Goal: Share content: Share content

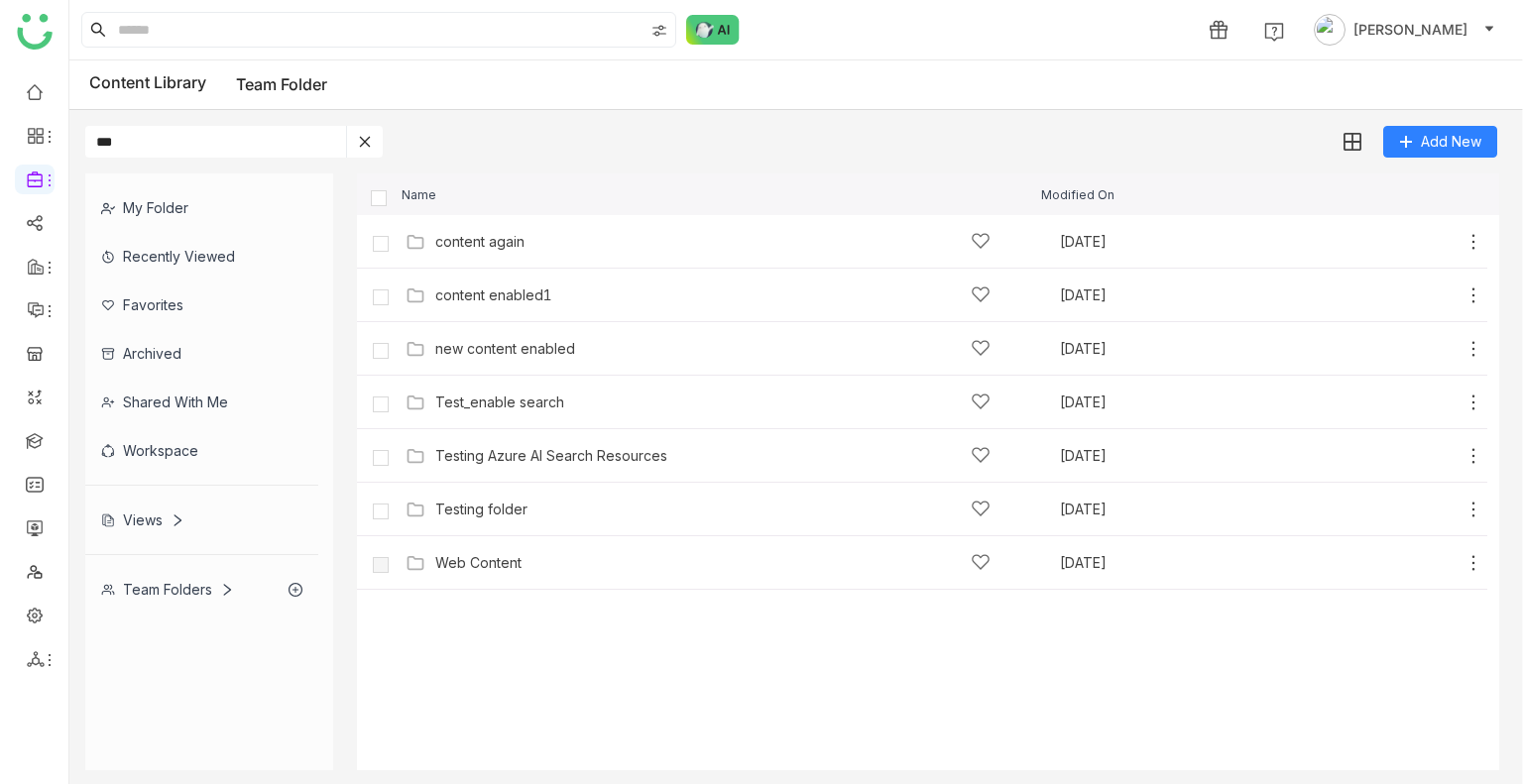
type input "****"
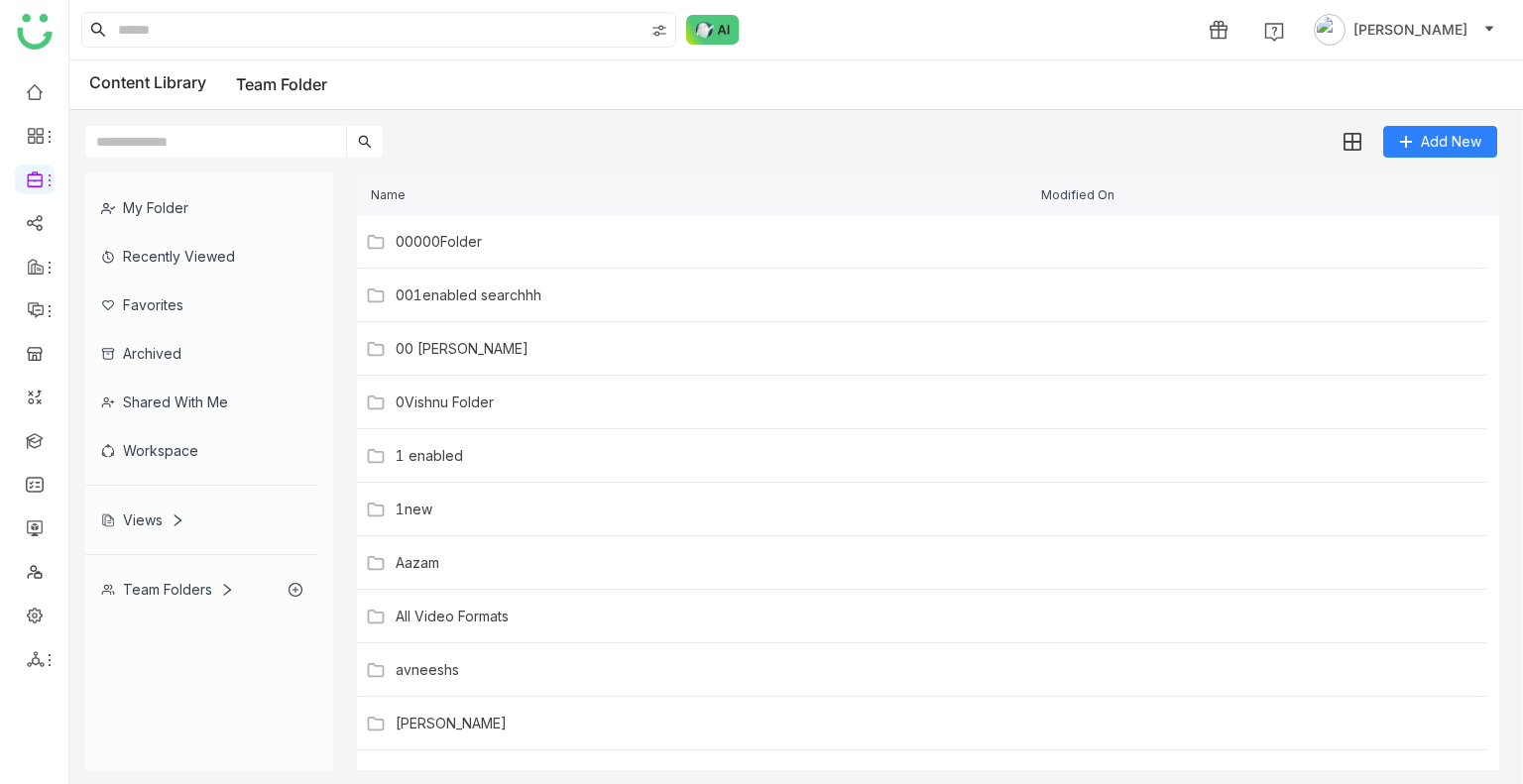
click at [266, 152] on input "text" at bounding box center [215, 142] width 261 height 32
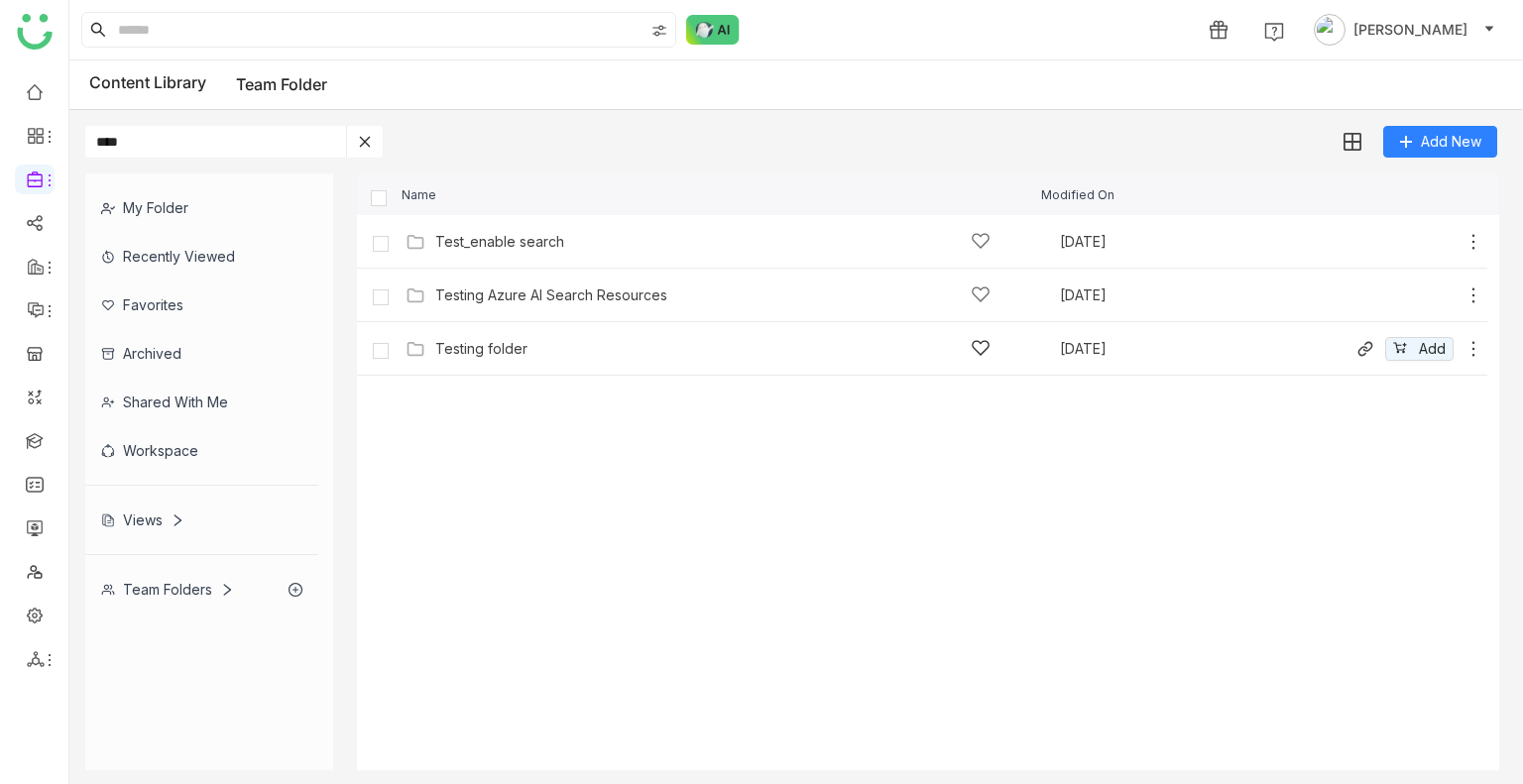
type input "****"
click at [490, 333] on div "Testing folder Aug 16, 2025 Add" at bounding box center [941, 348] width 1082 height 31
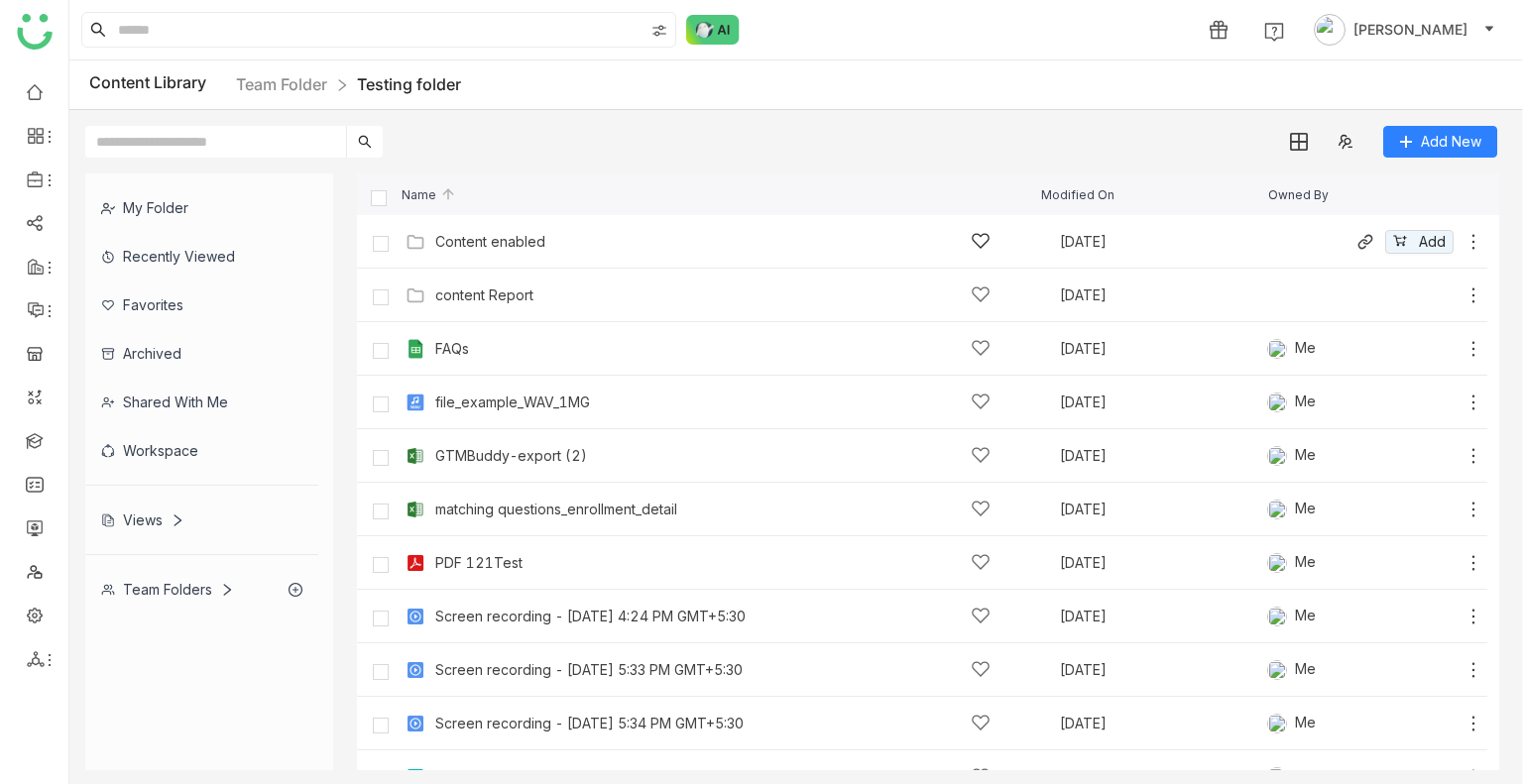
click at [523, 225] on div "Content enabled Aug 16, 2025 Add" at bounding box center [921, 242] width 1130 height 54
click at [531, 235] on div "Content enabled" at bounding box center [491, 242] width 110 height 16
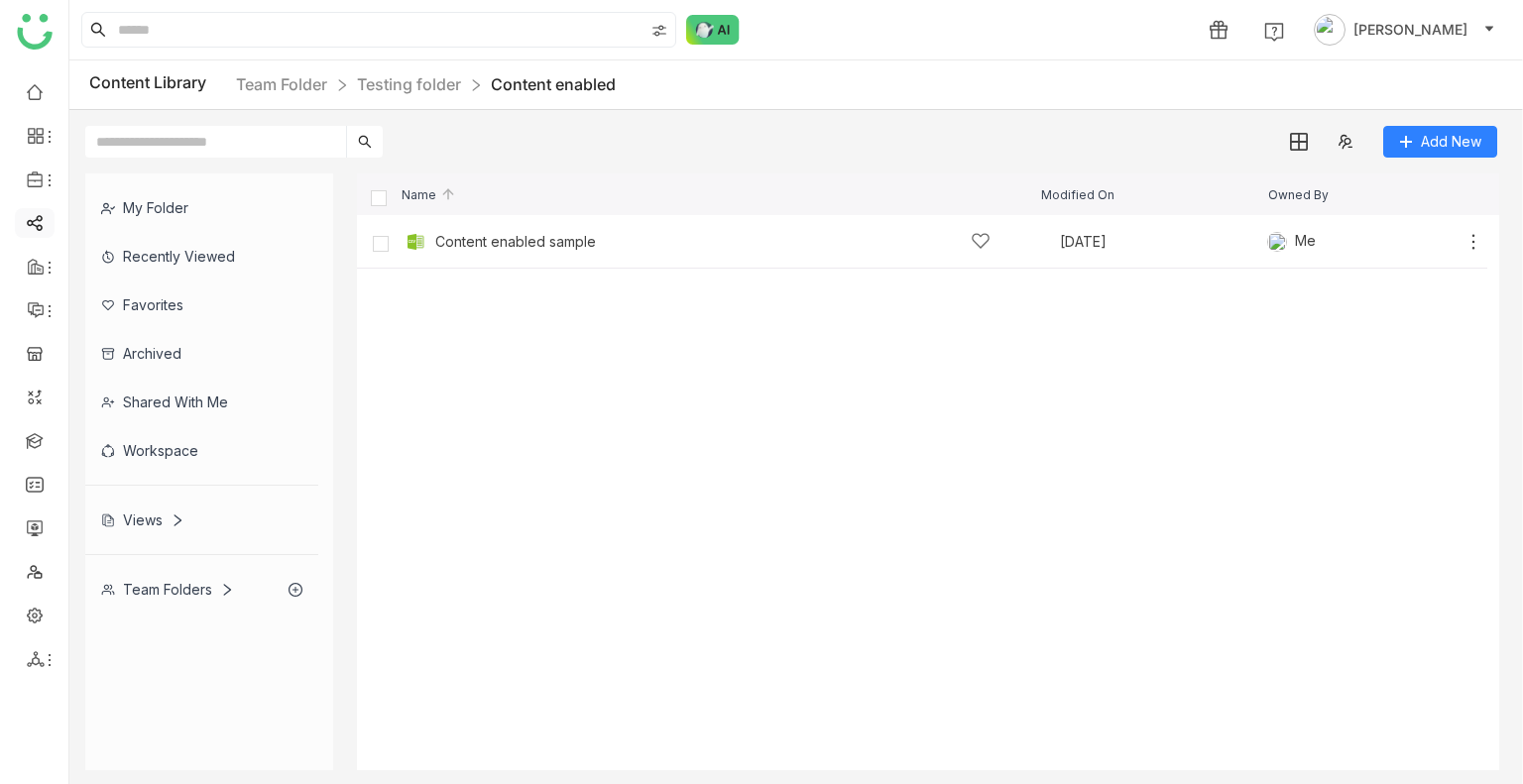
click at [28, 227] on link at bounding box center [35, 221] width 18 height 17
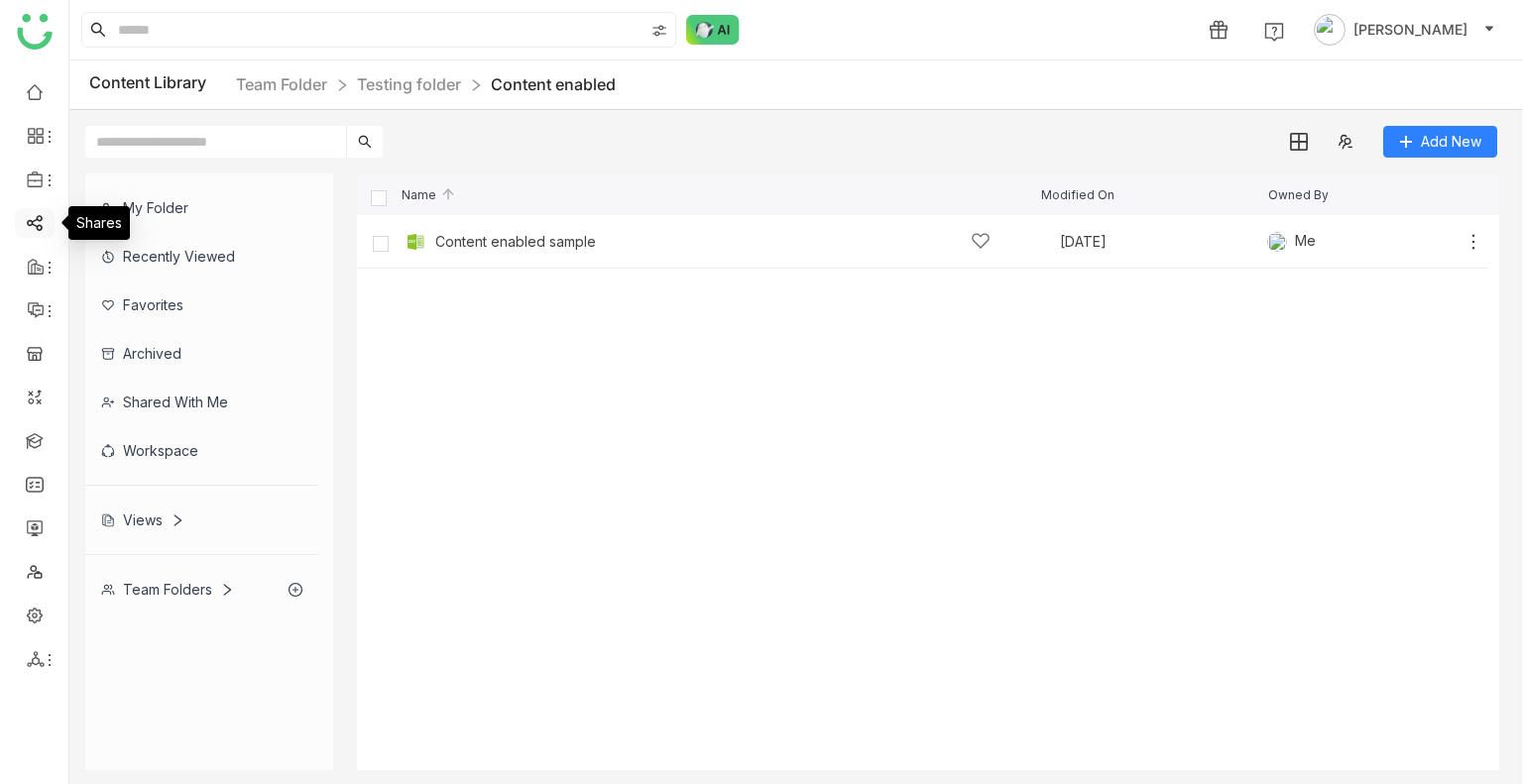
click at [28, 227] on link at bounding box center [35, 221] width 18 height 17
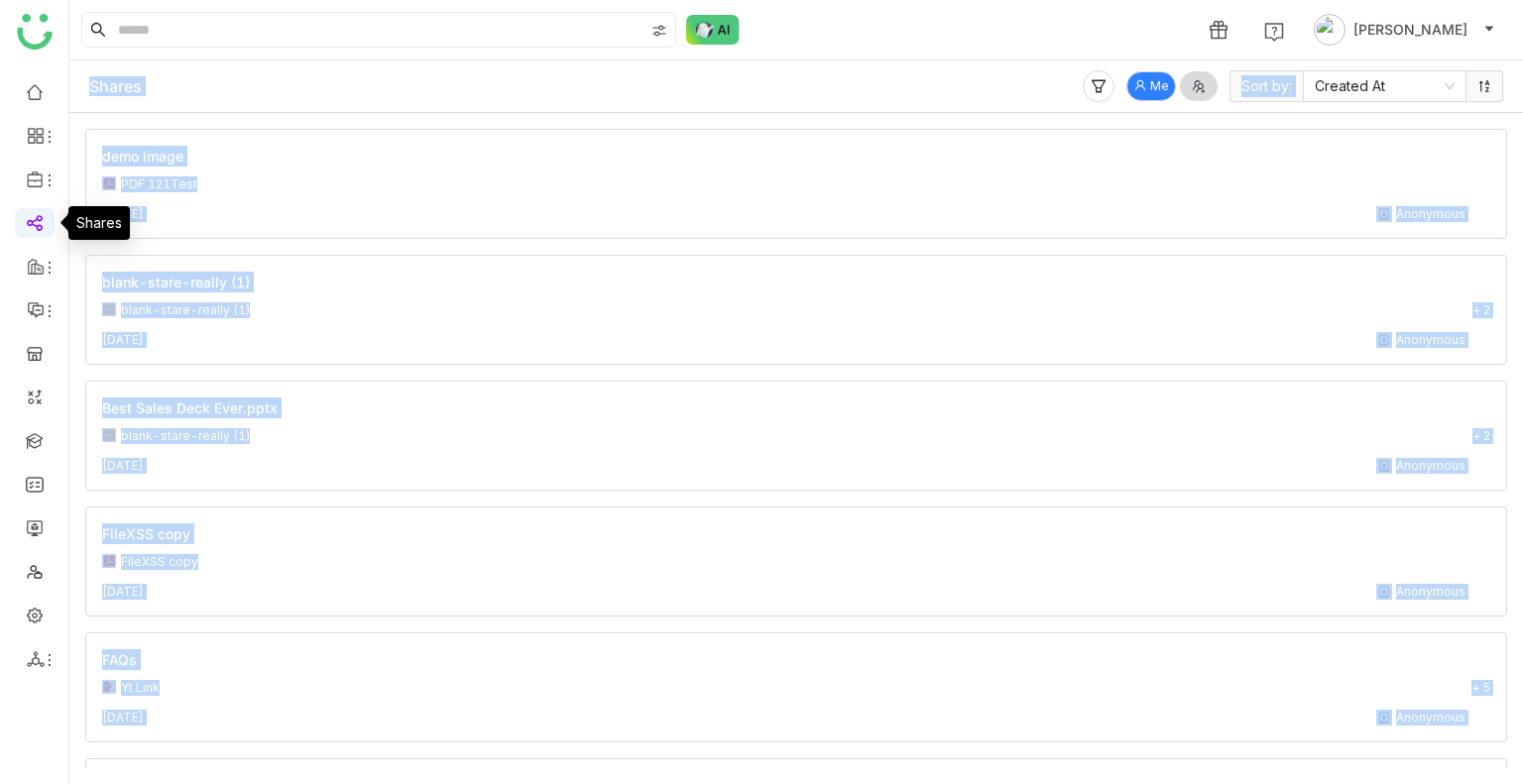
click at [30, 225] on link at bounding box center [35, 221] width 18 height 17
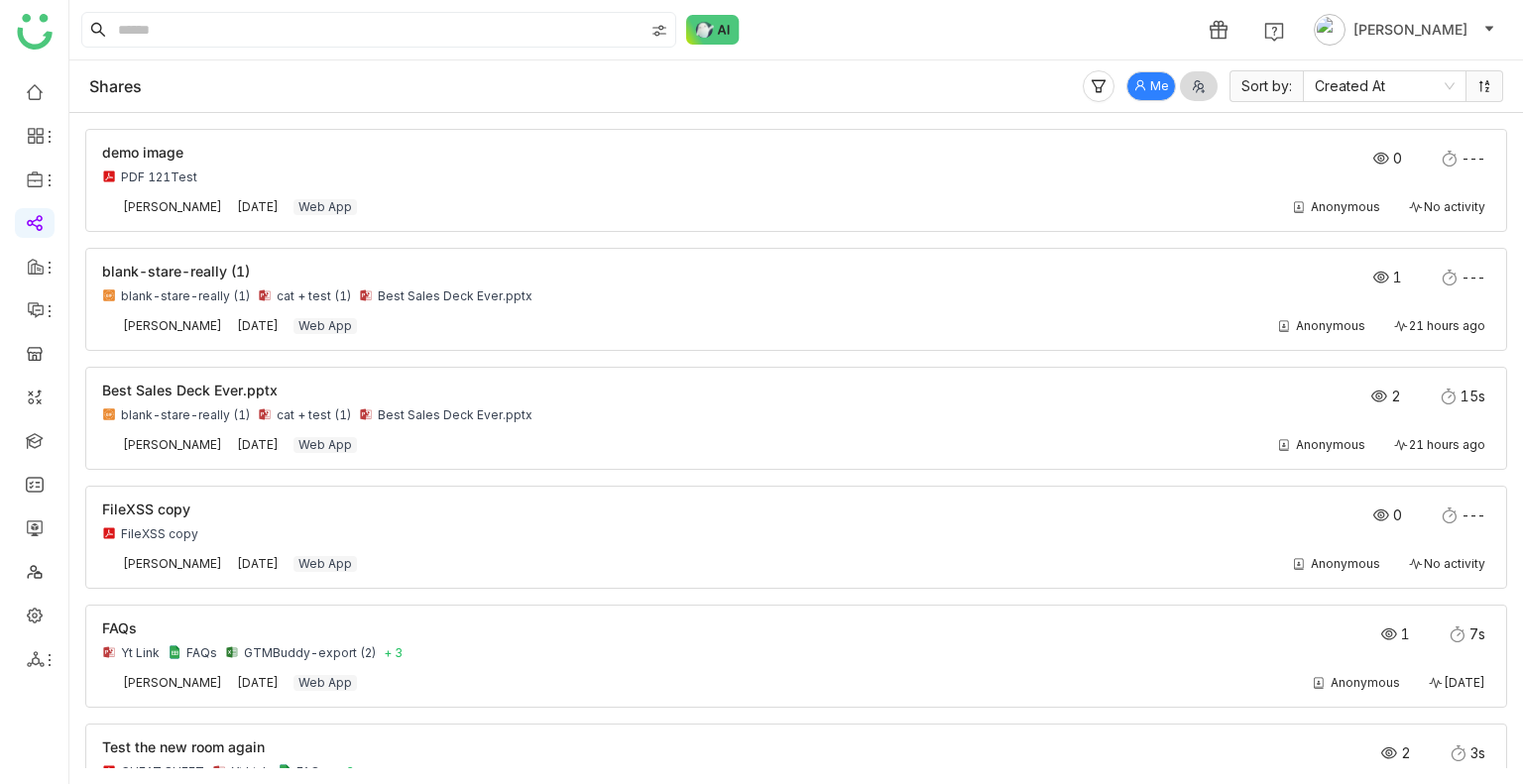
click at [893, 33] on div "1 Uday Bhanu" at bounding box center [795, 30] width 1453 height 60
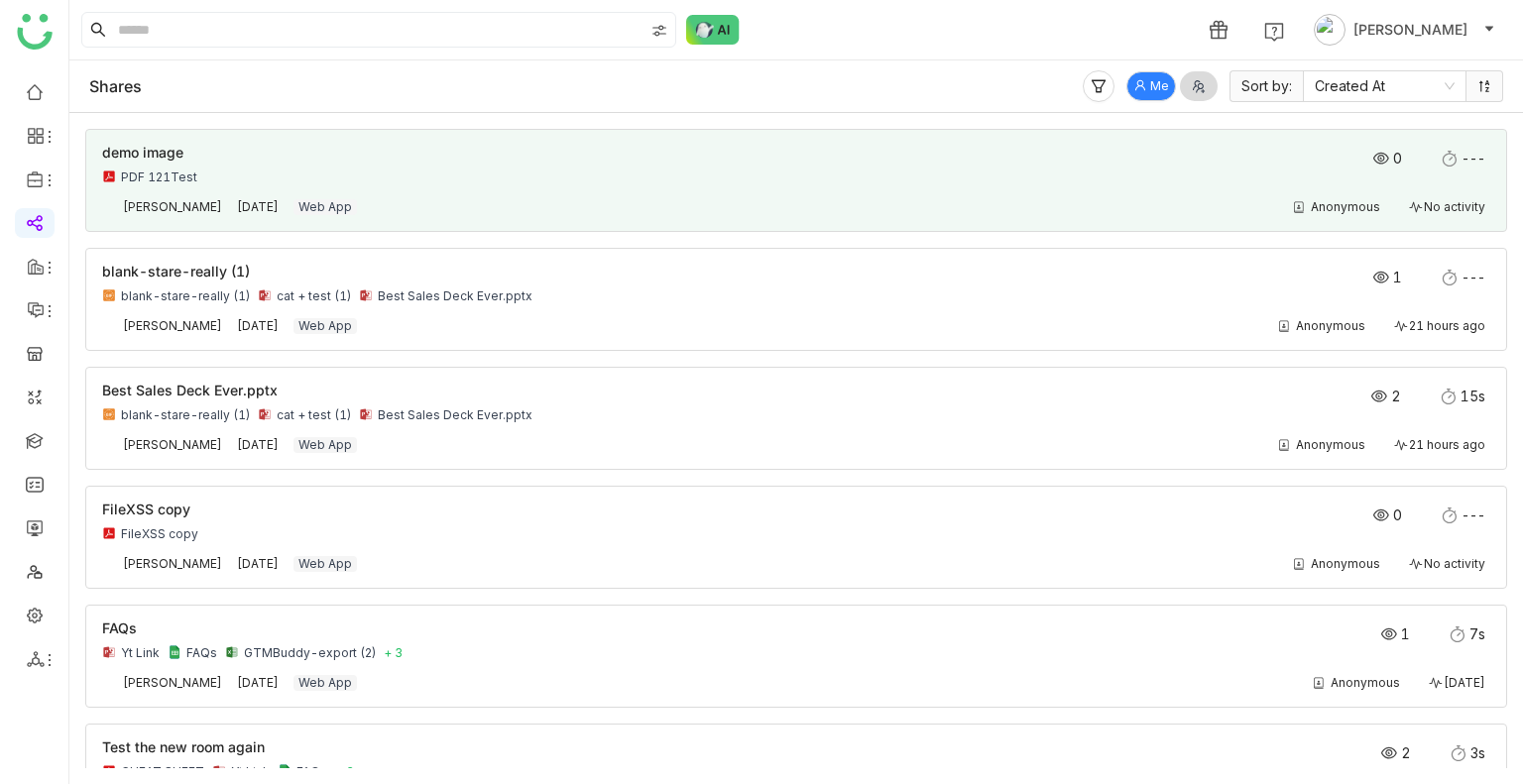
click at [504, 216] on nz-card "demo image PDF 121Test 0 --- Uday Bhanu Sep 1, 2025 Web App Anonymous No activi…" at bounding box center [795, 180] width 1422 height 103
click at [334, 154] on div "demo image" at bounding box center [657, 153] width 1110 height 14
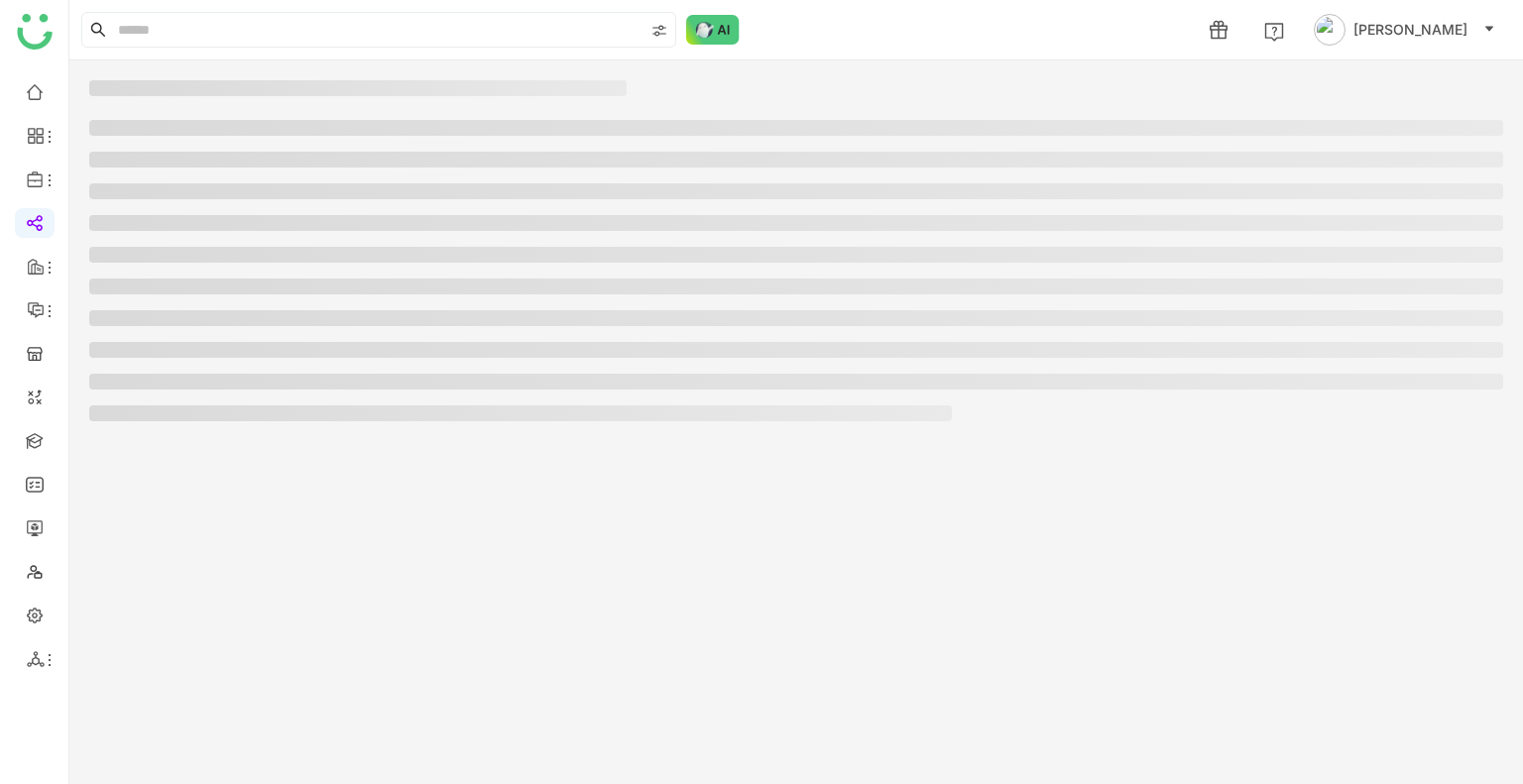
click at [334, 154] on li at bounding box center [795, 160] width 1414 height 16
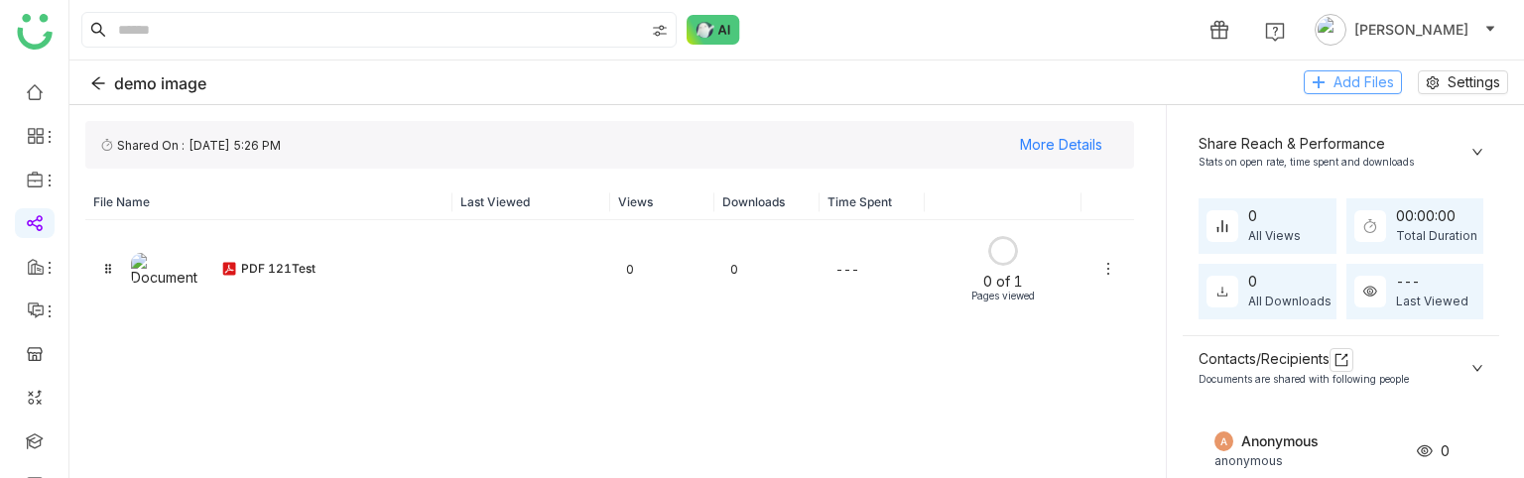
click at [1346, 80] on span "Add Files" at bounding box center [1363, 82] width 61 height 22
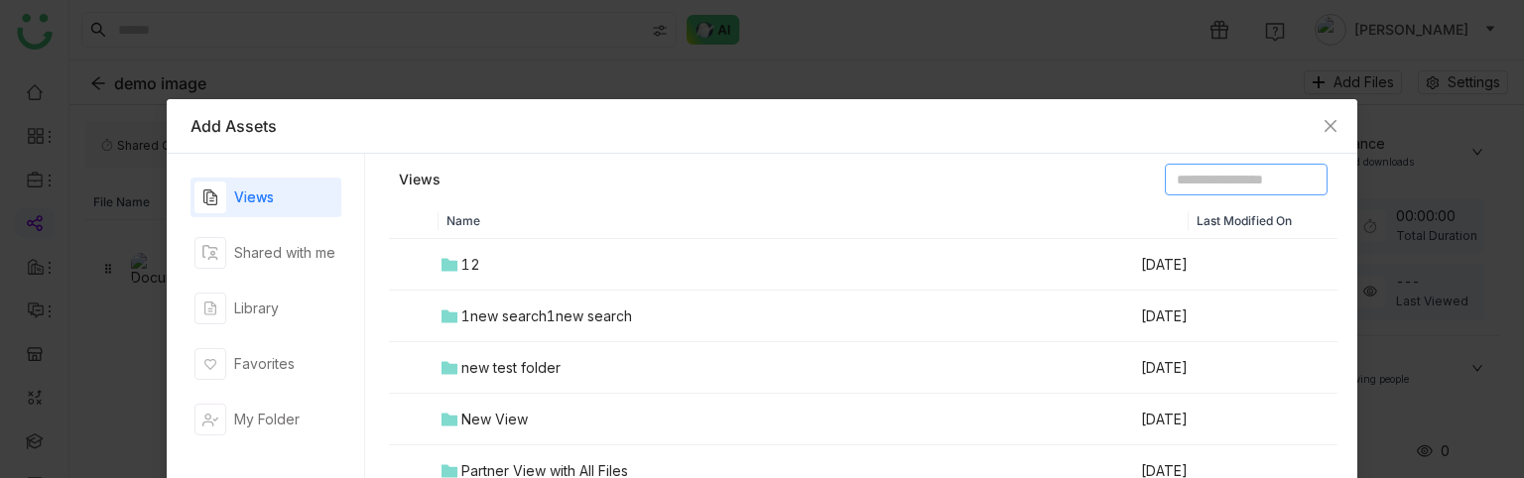
click at [1165, 181] on input at bounding box center [1246, 180] width 163 height 32
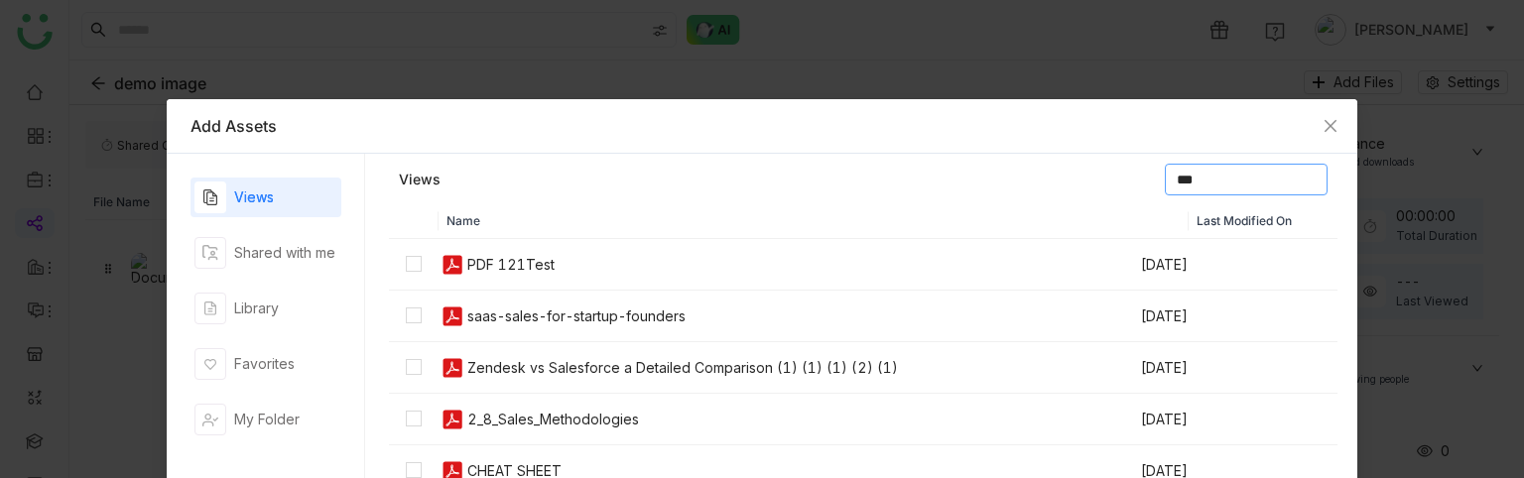
type input "***"
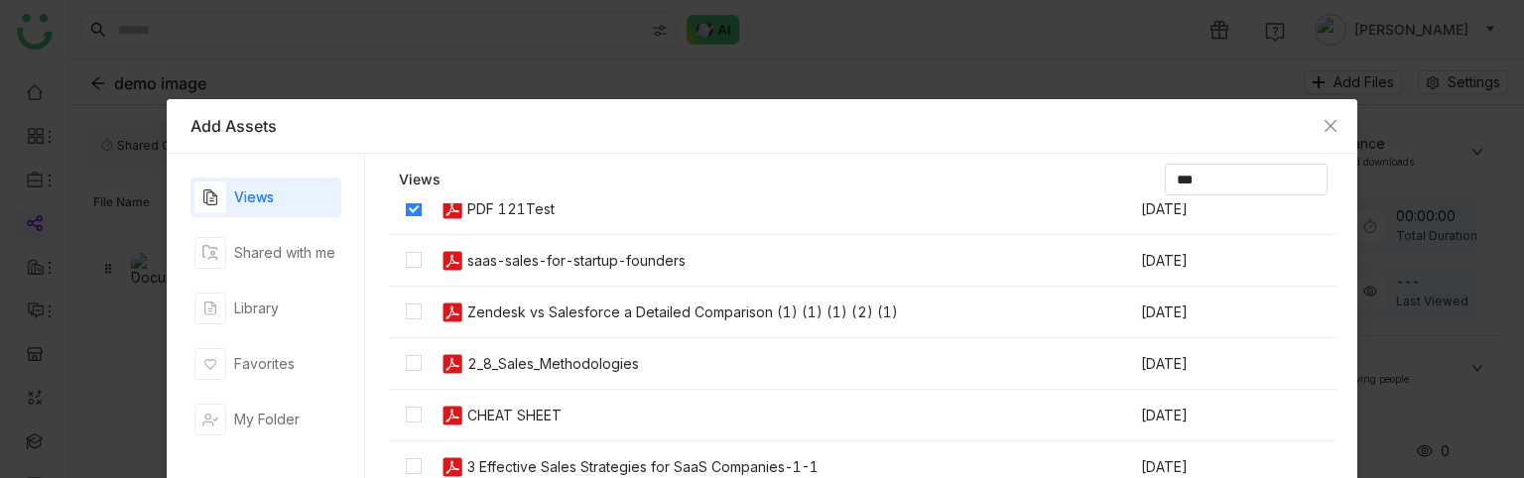
scroll to position [195, 0]
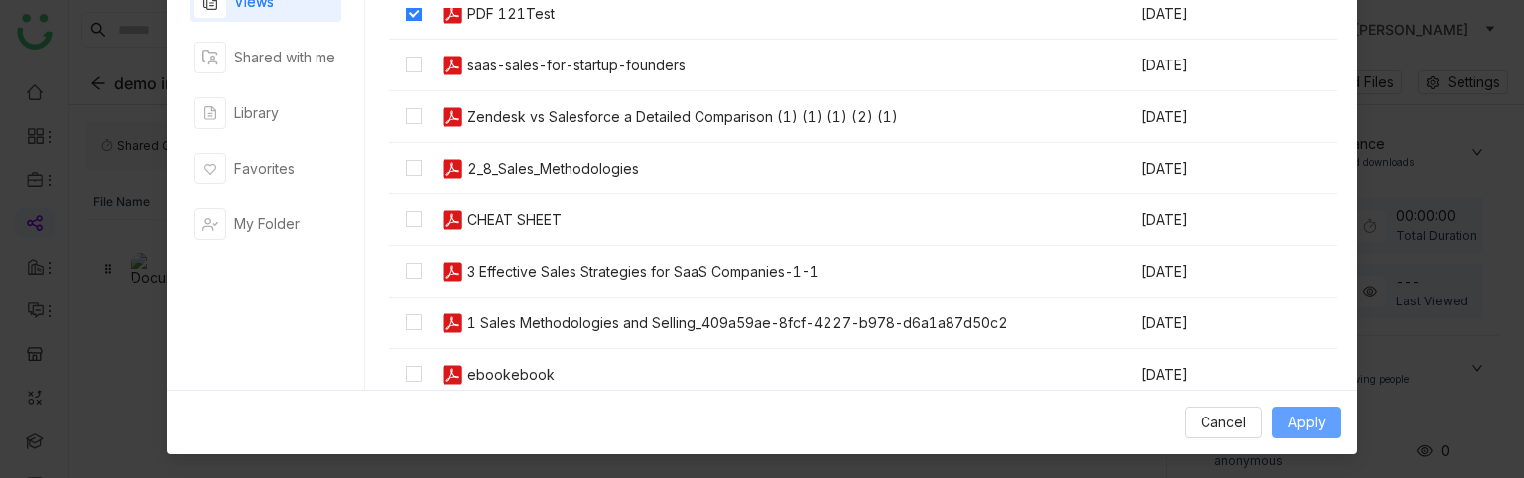
click at [1293, 416] on span "Apply" at bounding box center [1307, 423] width 38 height 22
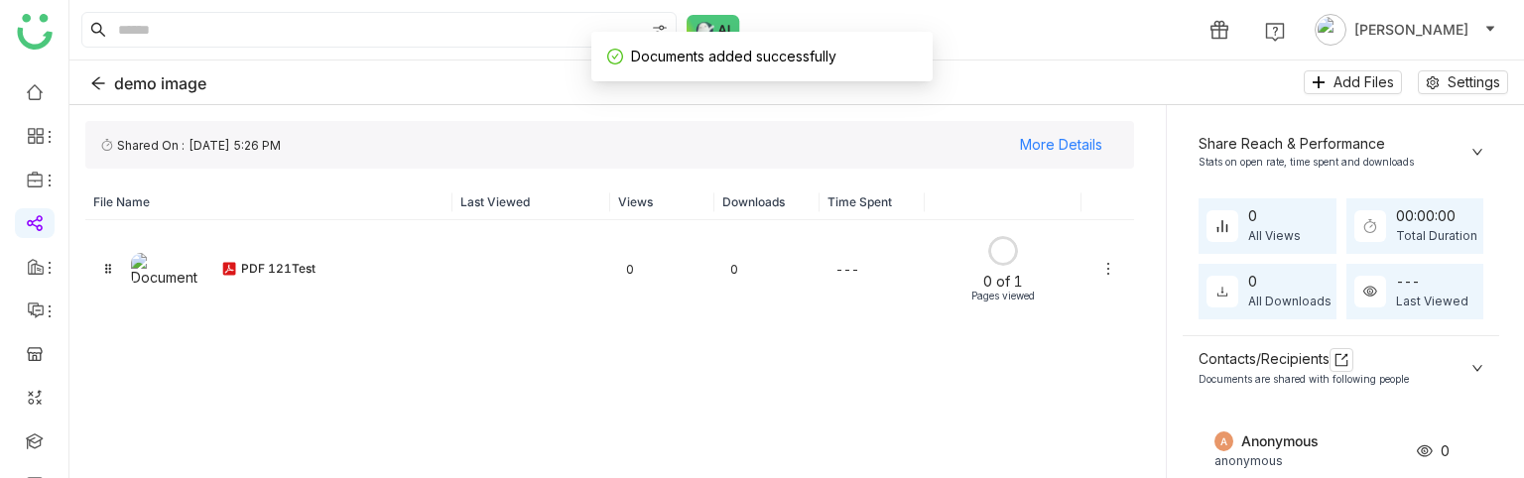
scroll to position [96, 0]
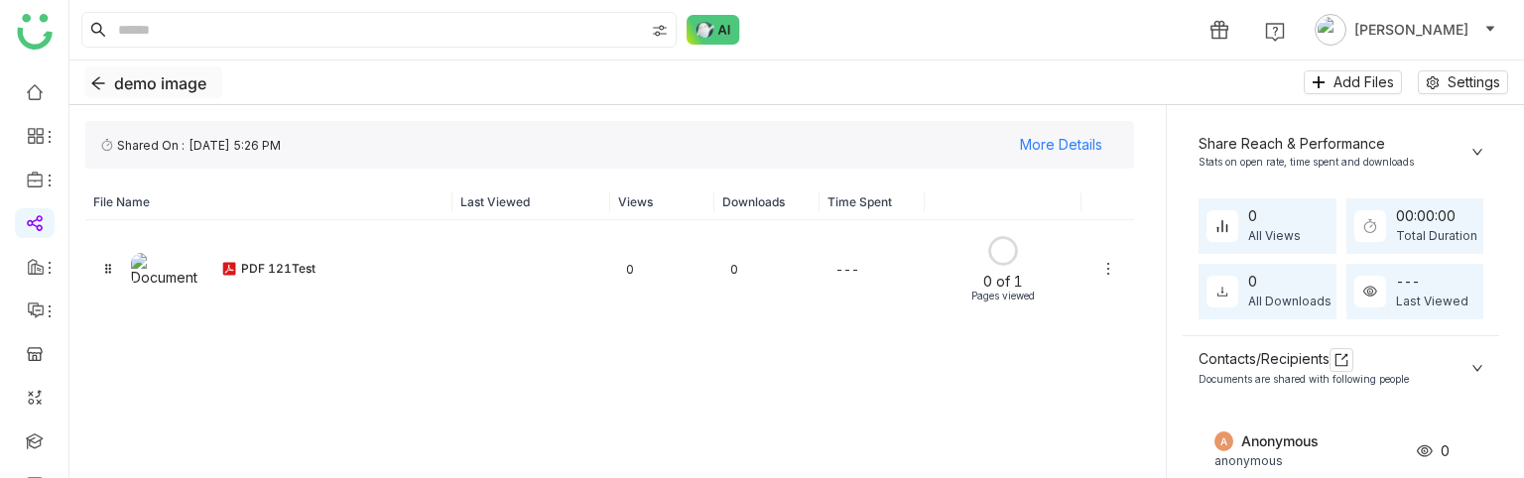
click at [95, 77] on icon "Back" at bounding box center [98, 83] width 16 height 16
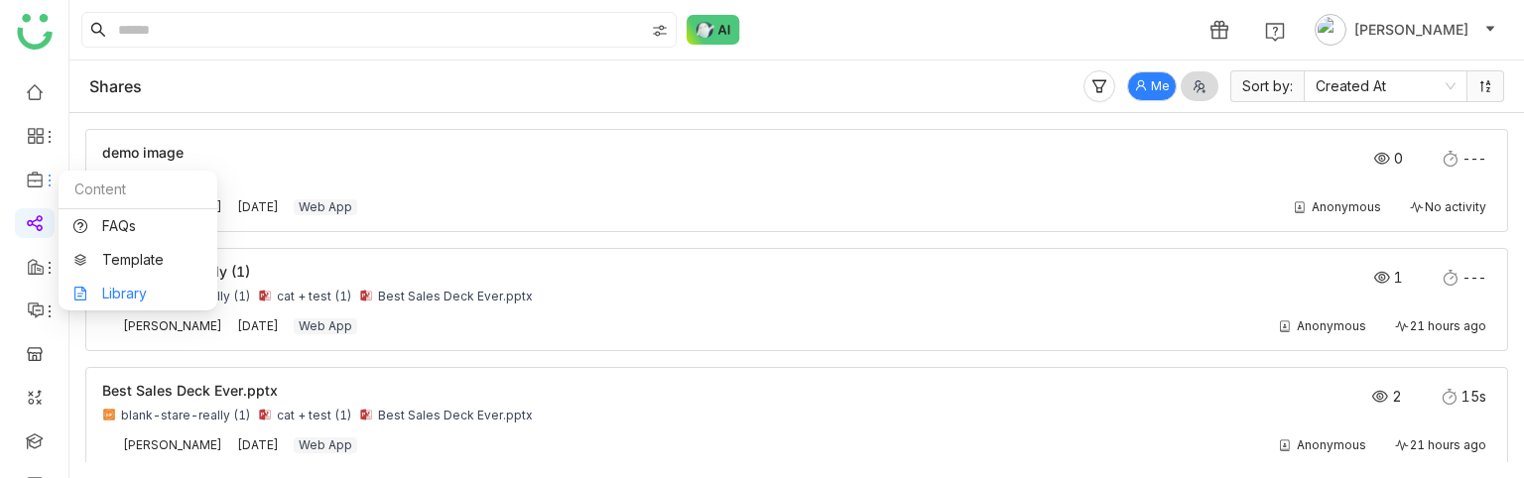
click at [148, 296] on link "Library" at bounding box center [137, 294] width 129 height 14
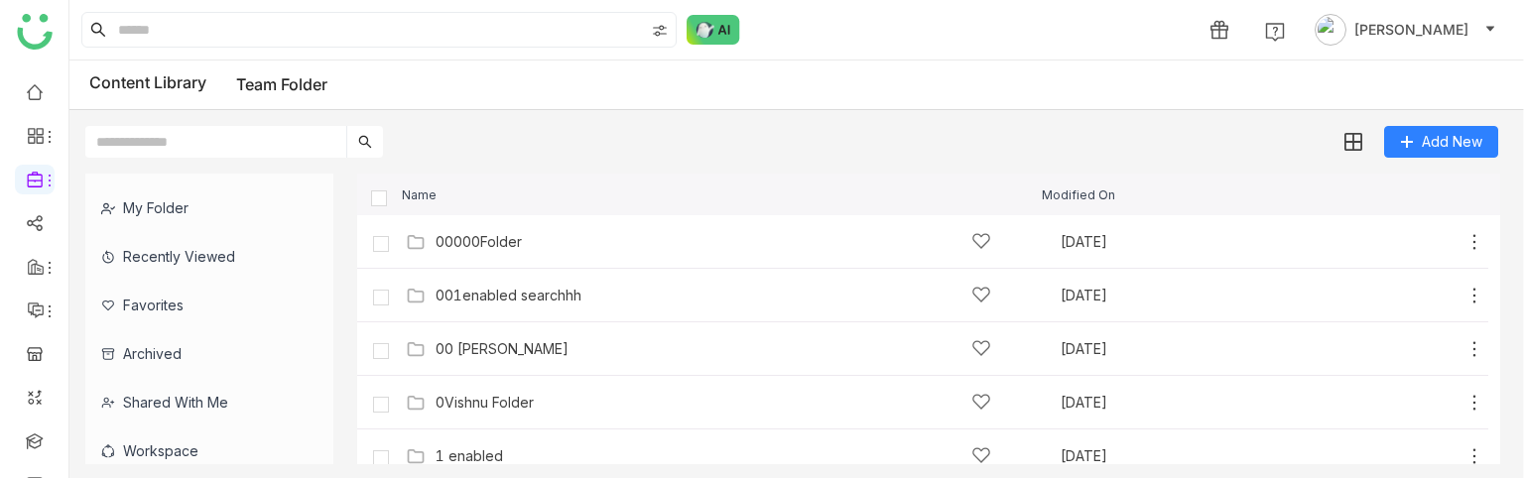
click at [260, 146] on input "text" at bounding box center [215, 142] width 261 height 32
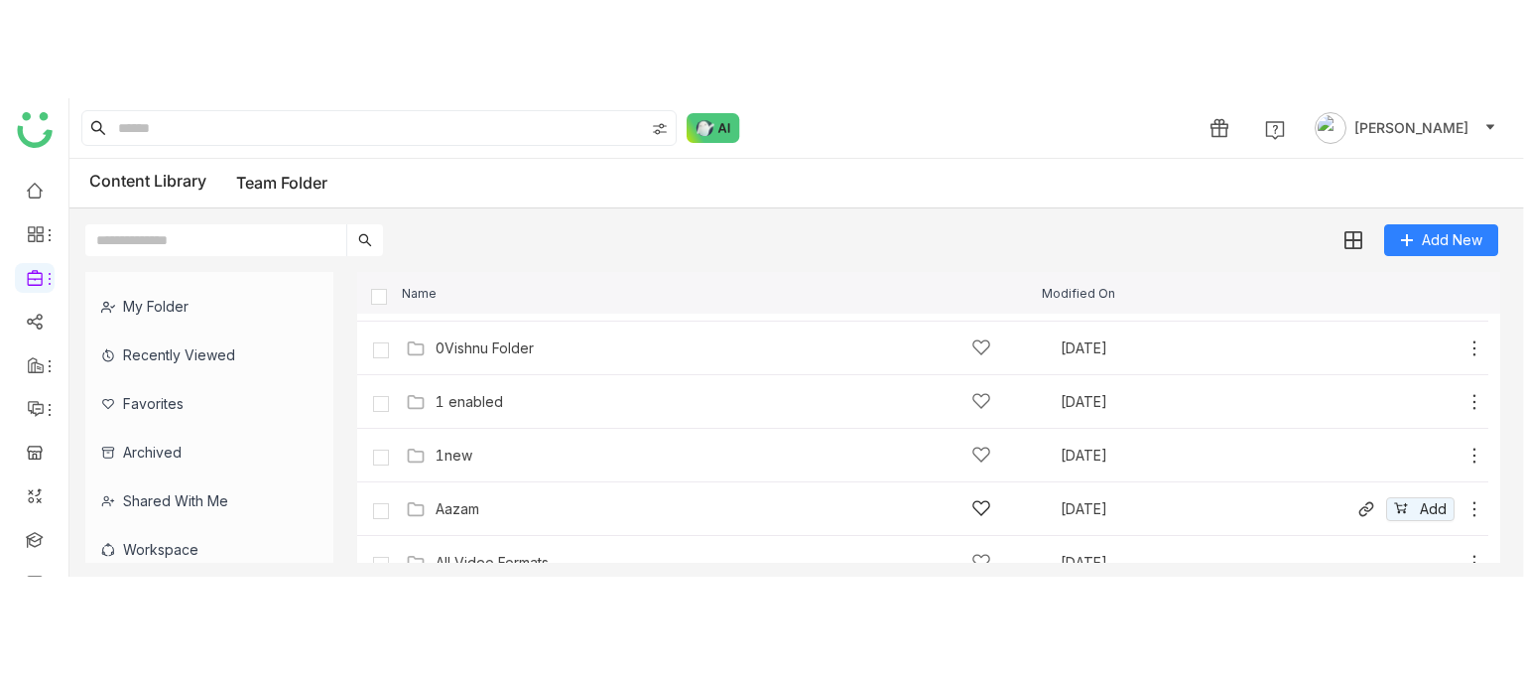
scroll to position [151, 0]
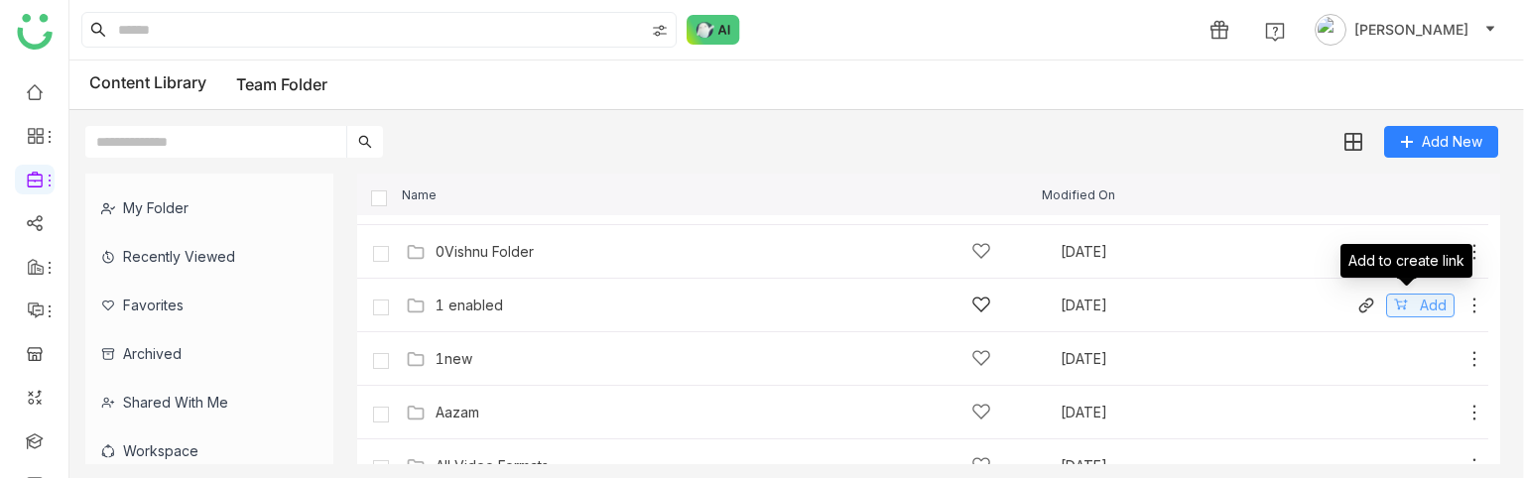
click at [1404, 300] on button "Add" at bounding box center [1420, 306] width 68 height 24
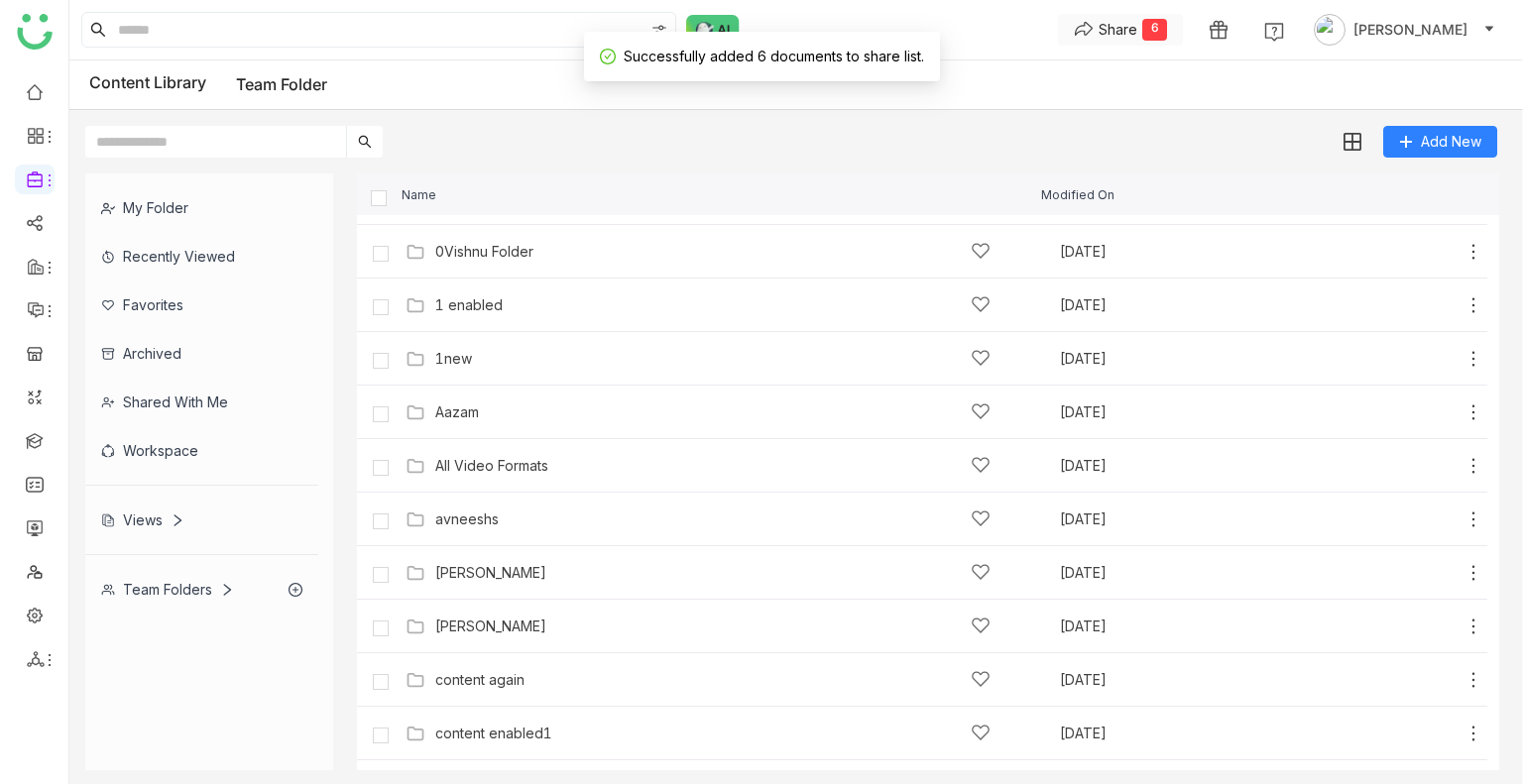
click at [1137, 37] on div "Share" at bounding box center [1117, 29] width 39 height 21
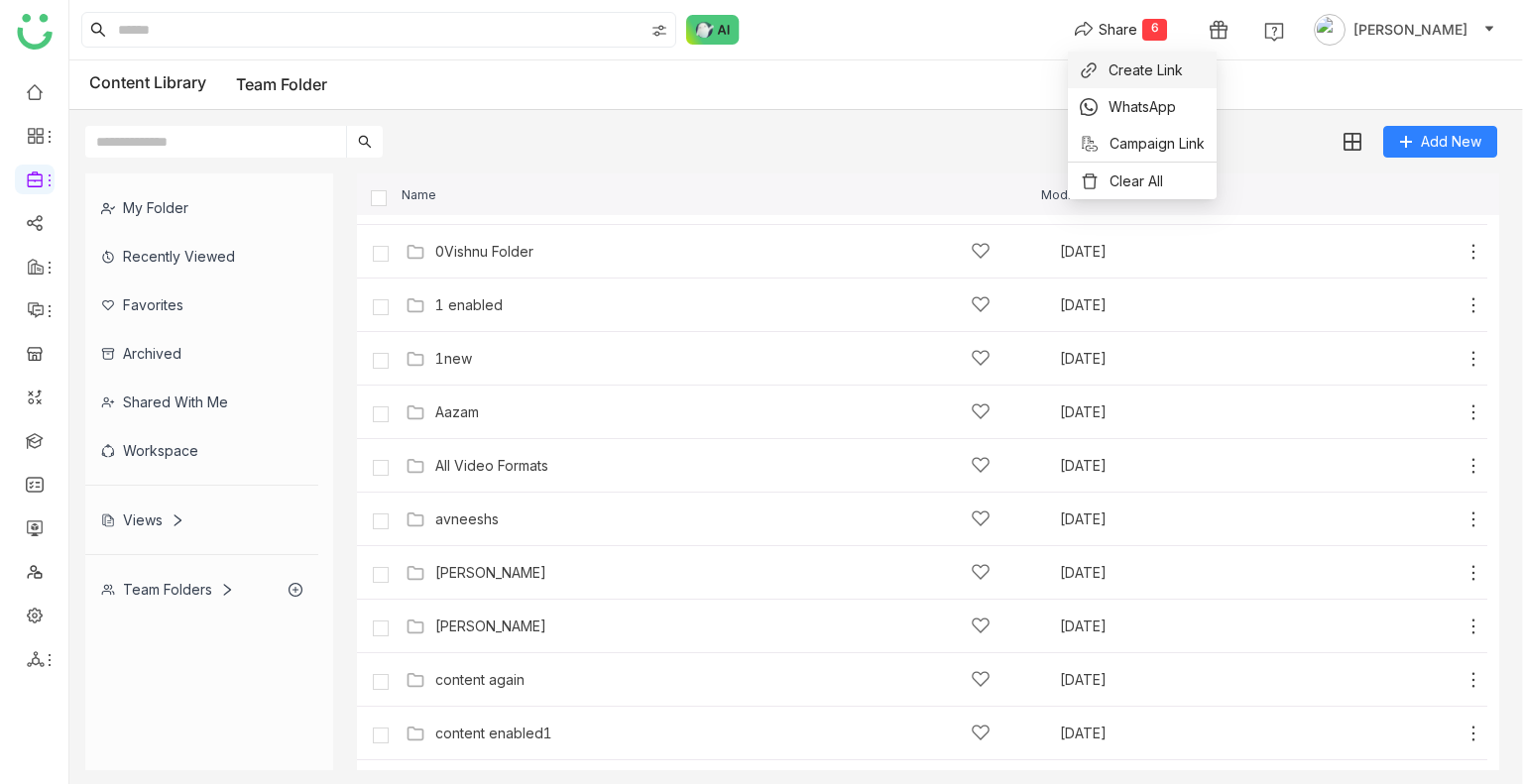
click at [1139, 70] on span "Create Link" at bounding box center [1145, 70] width 74 height 21
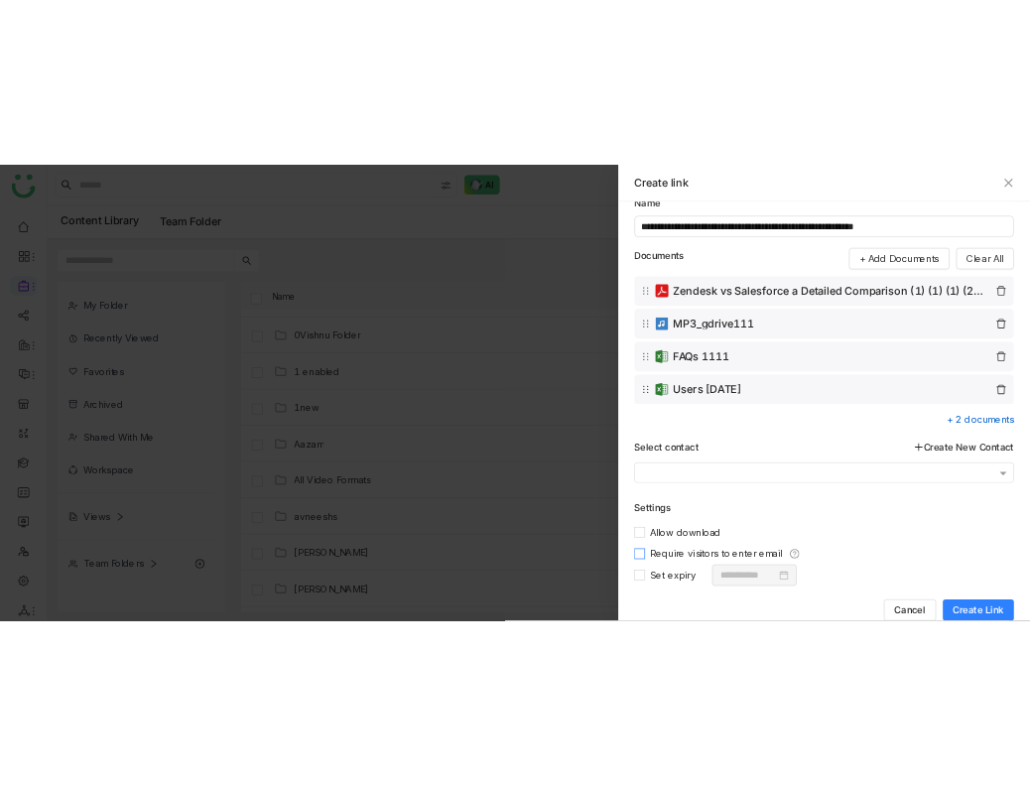
scroll to position [32, 0]
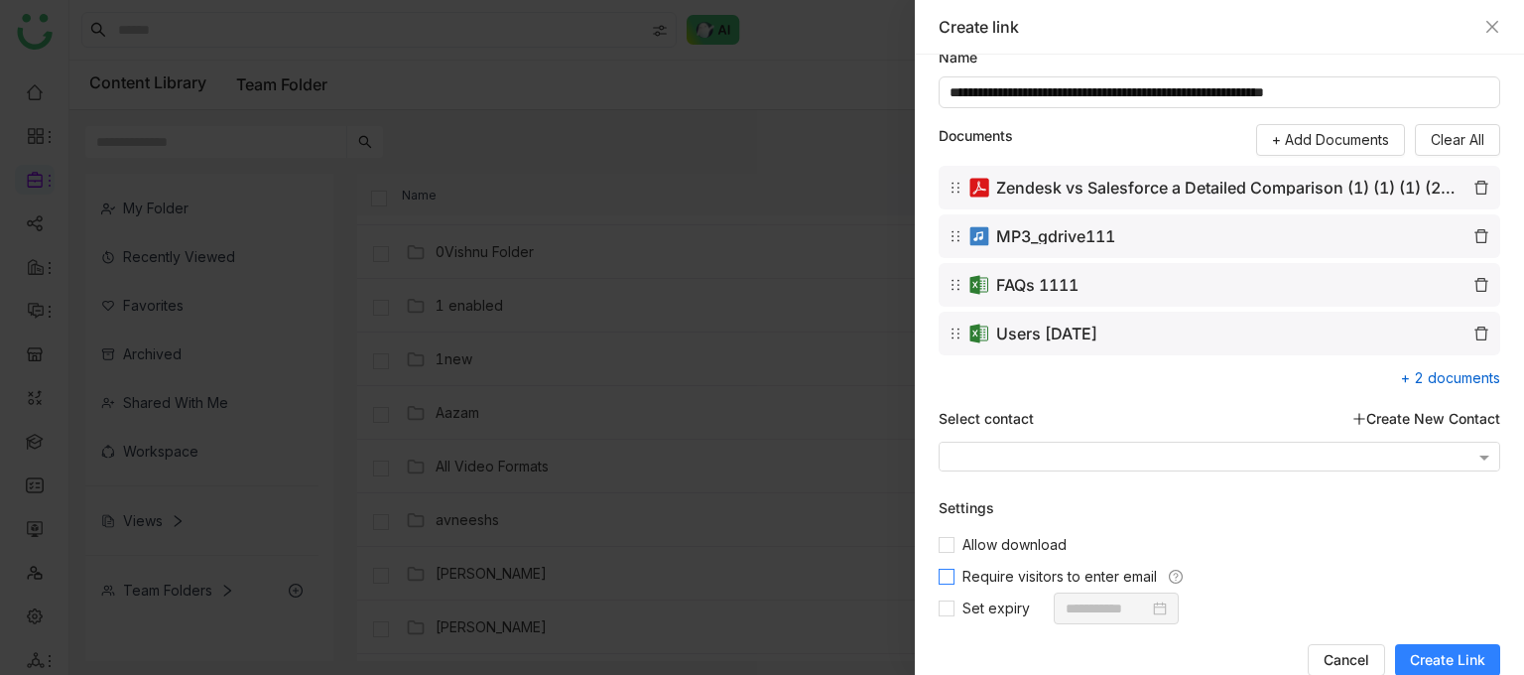
click at [948, 566] on label "Require visitors to enter email" at bounding box center [1052, 577] width 226 height 32
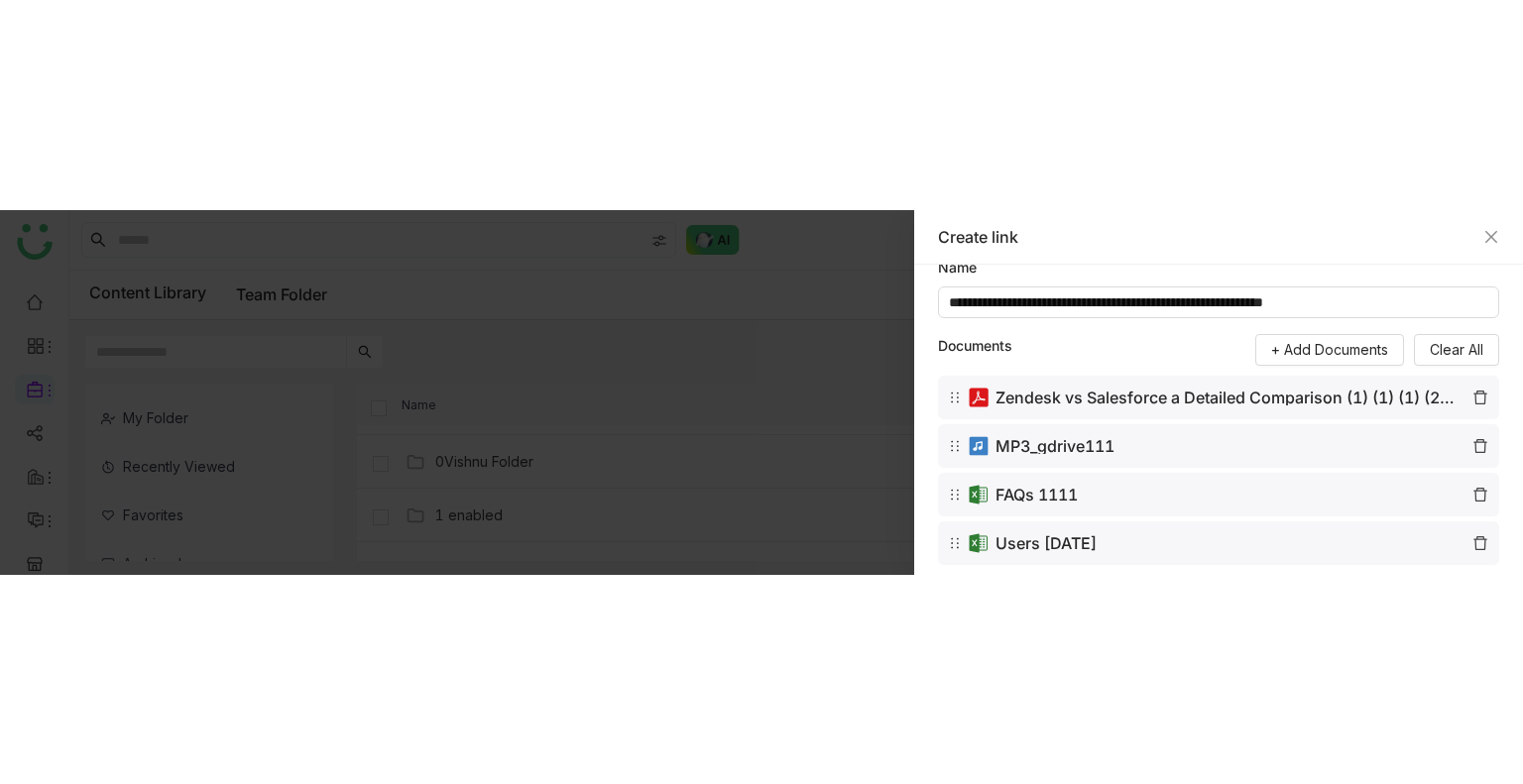
scroll to position [4, 0]
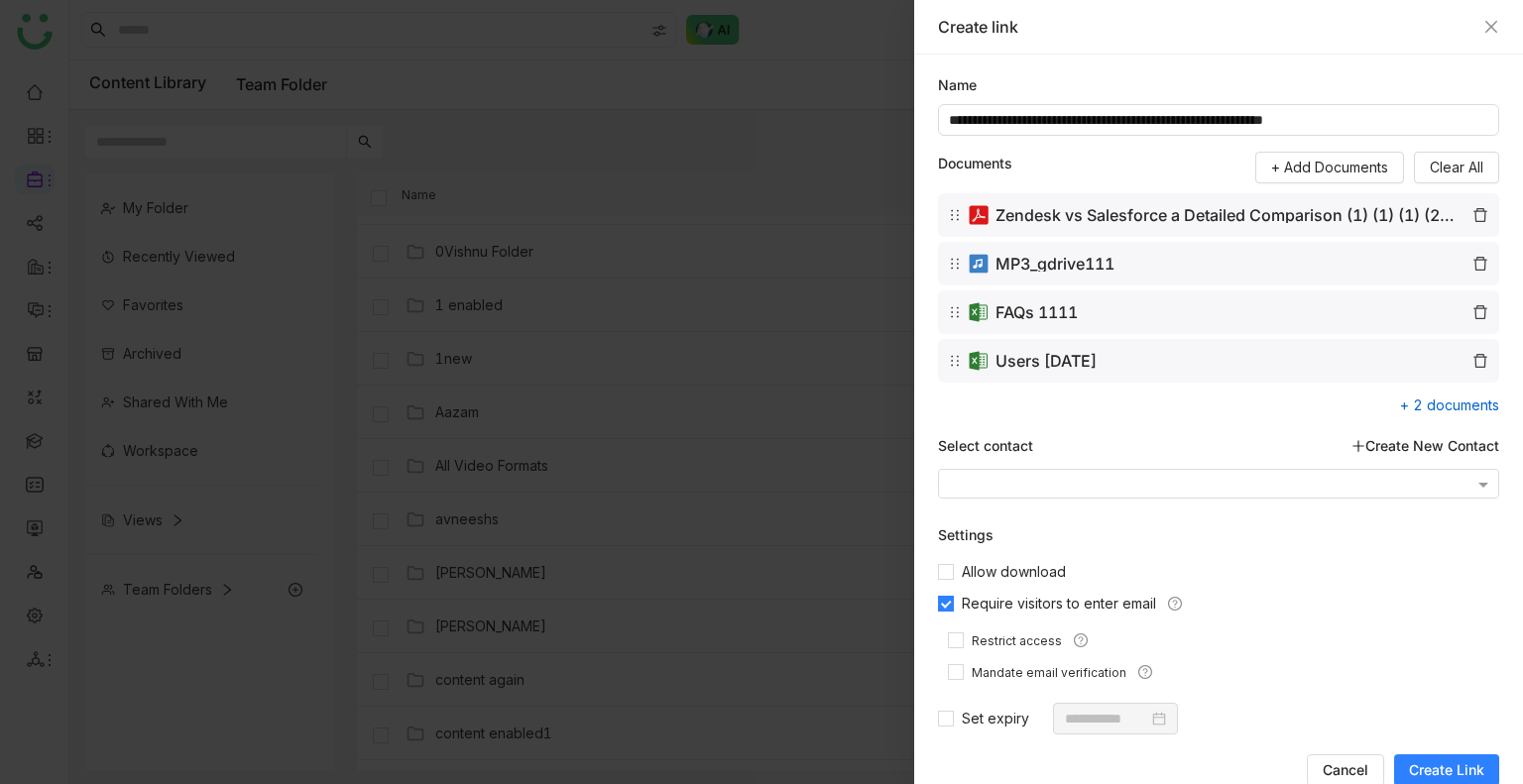
click at [1493, 17] on div "Create link" at bounding box center [1219, 27] width 562 height 22
click at [1499, 25] on div "Create link" at bounding box center [1218, 27] width 609 height 55
click at [1484, 28] on icon "Close" at bounding box center [1491, 27] width 16 height 16
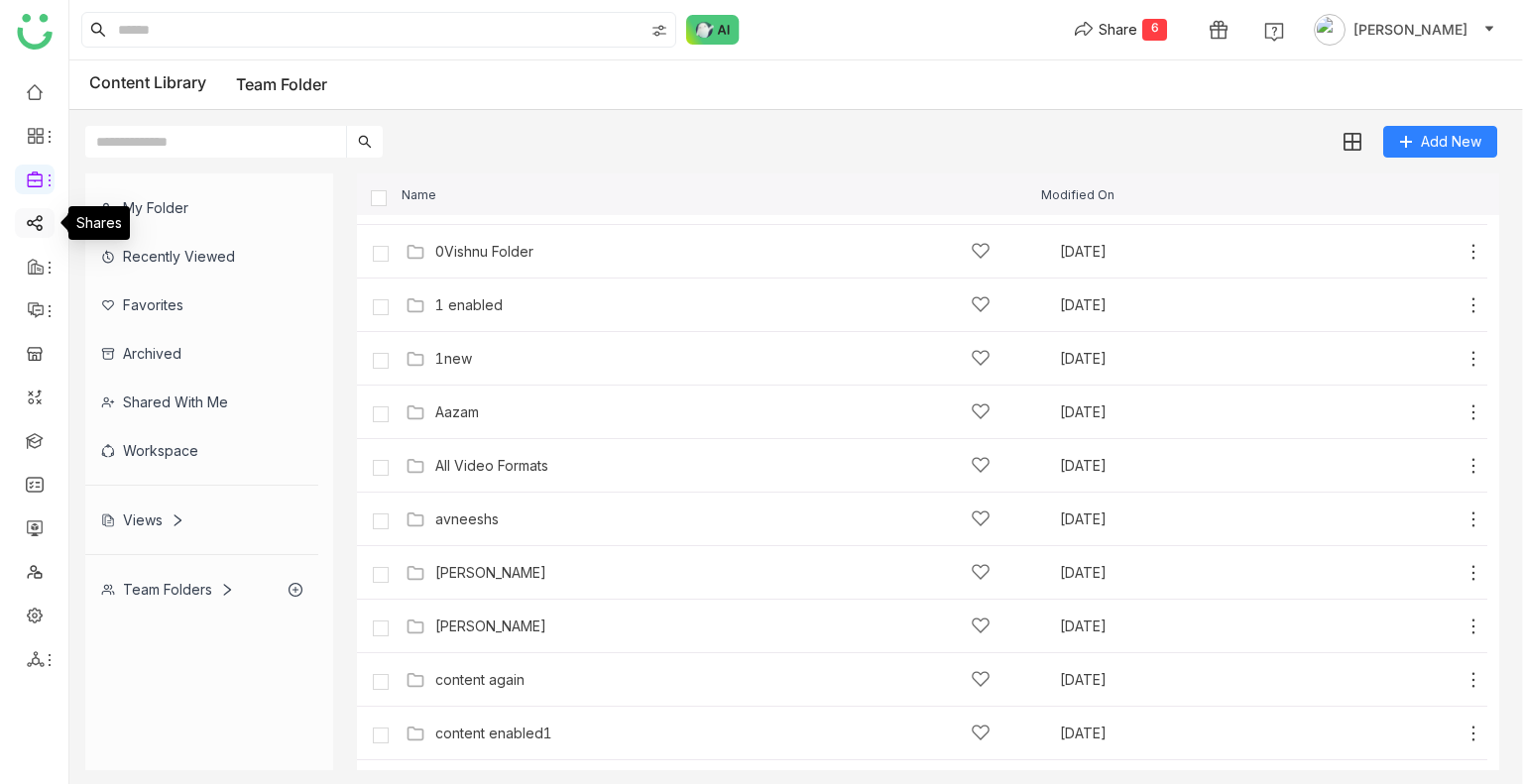
click at [31, 226] on link at bounding box center [35, 221] width 18 height 17
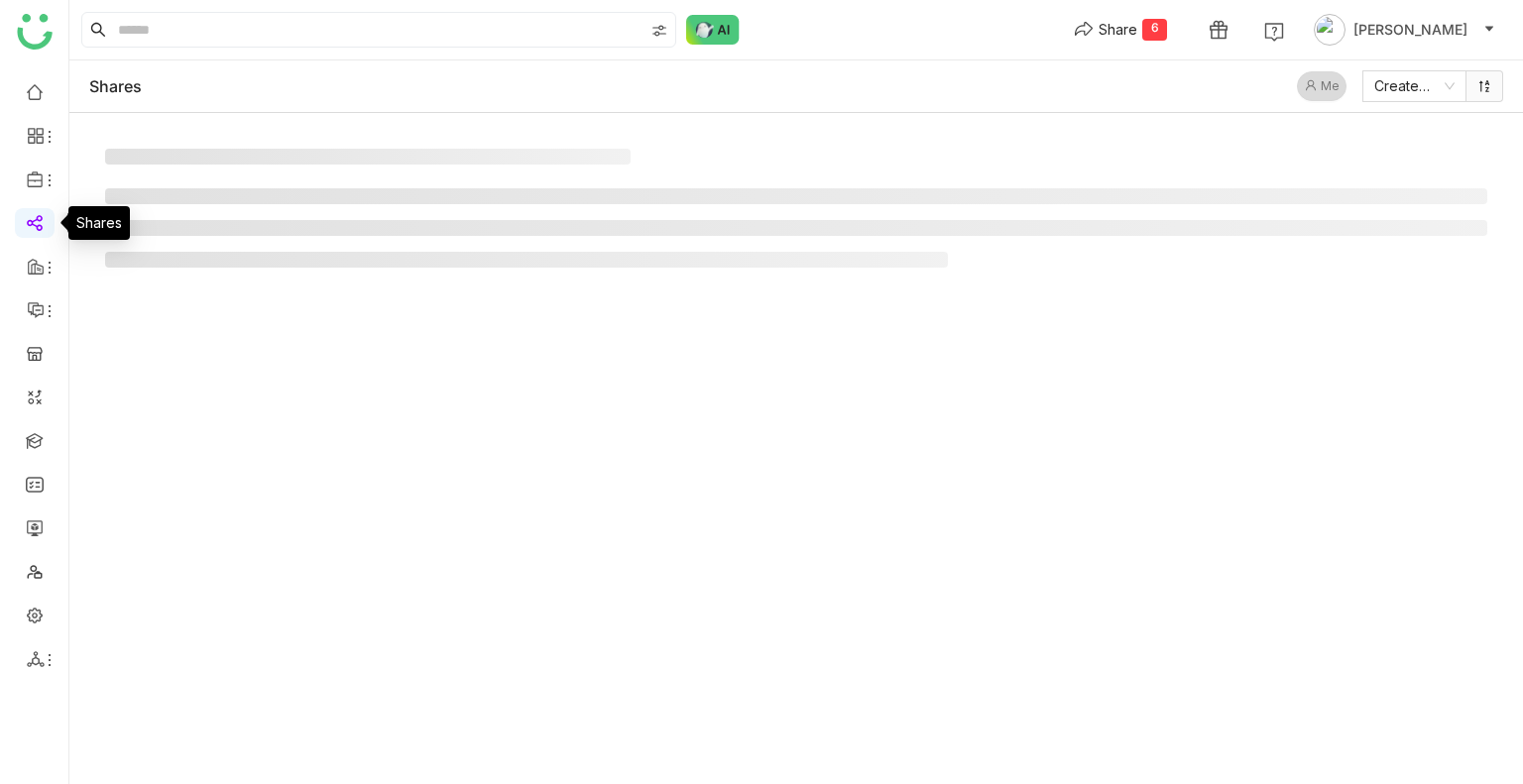
click at [31, 226] on link at bounding box center [35, 221] width 18 height 17
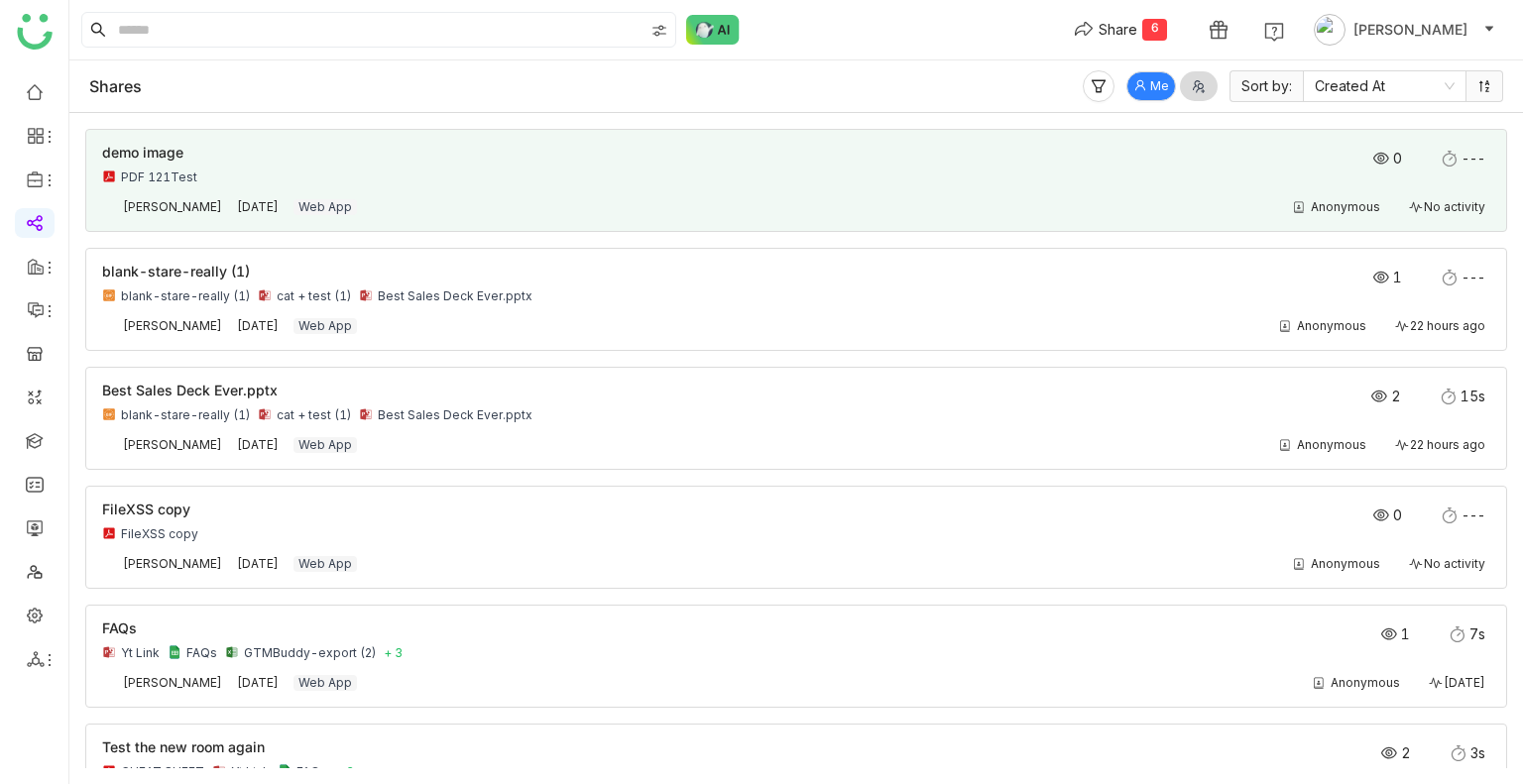
click at [372, 178] on div "PDF 121Test" at bounding box center [657, 178] width 1110 height 16
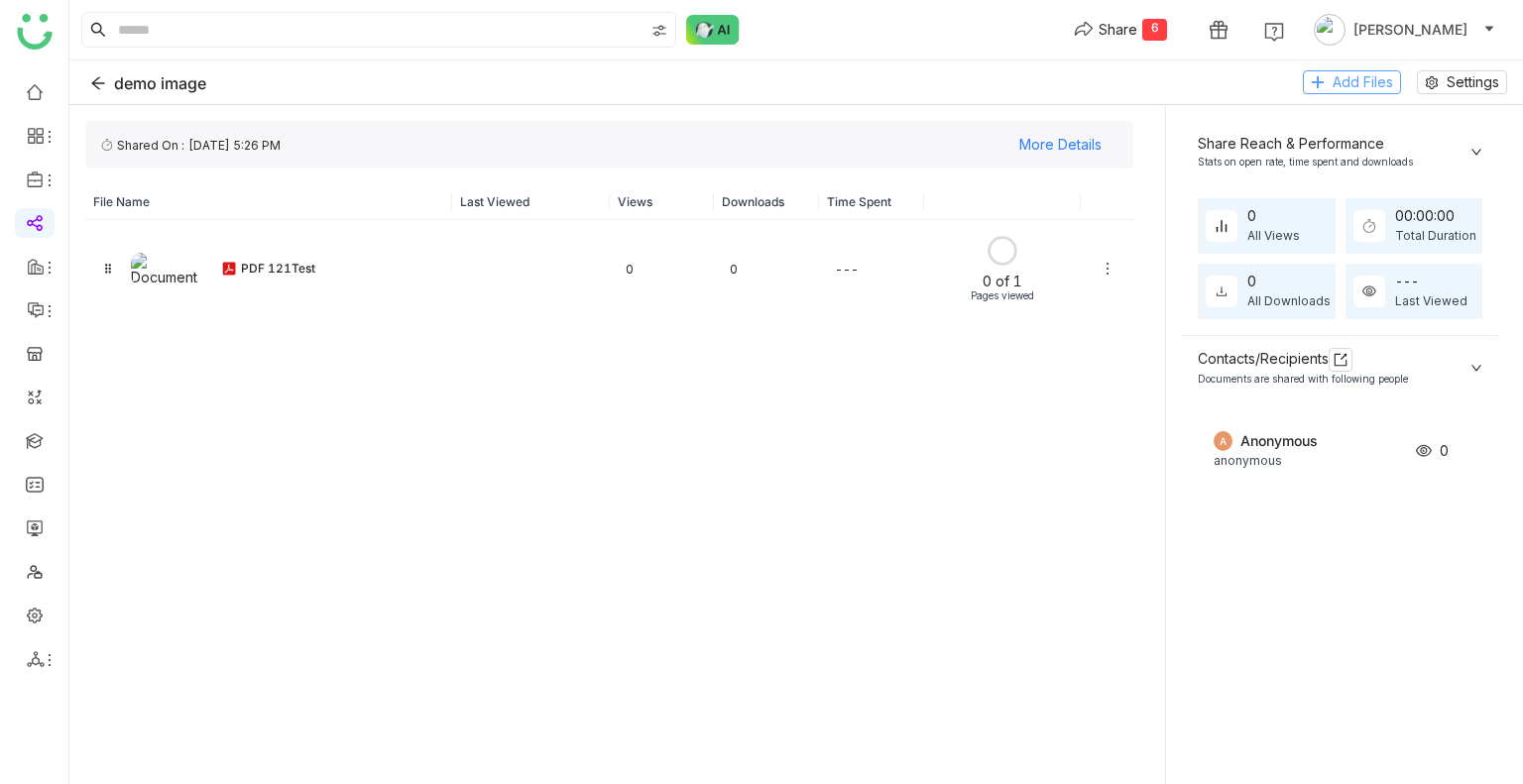
click at [1347, 82] on span "Add Files" at bounding box center [1362, 82] width 61 height 22
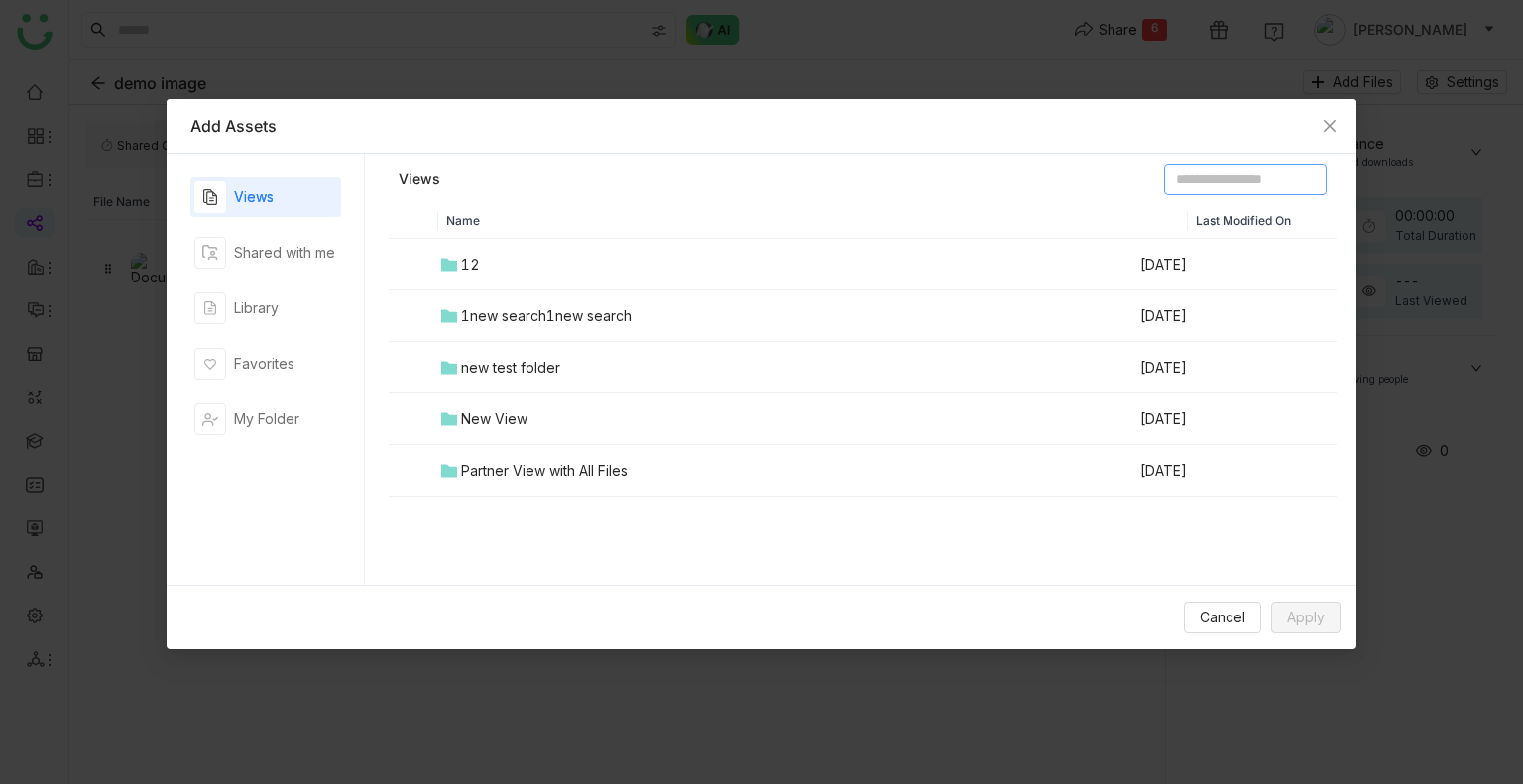
click at [1191, 187] on input at bounding box center [1245, 180] width 163 height 32
click at [1316, 129] on span "Close" at bounding box center [1330, 126] width 54 height 54
